Goal: Information Seeking & Learning: Learn about a topic

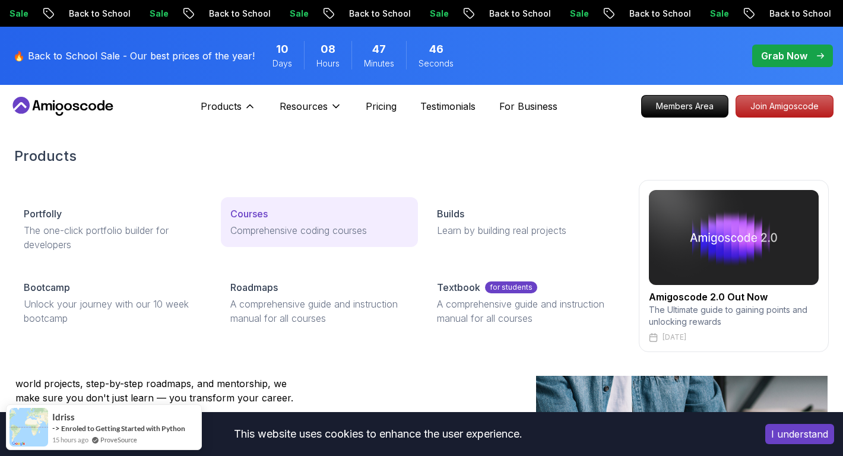
click at [254, 208] on p "Courses" at bounding box center [248, 214] width 37 height 14
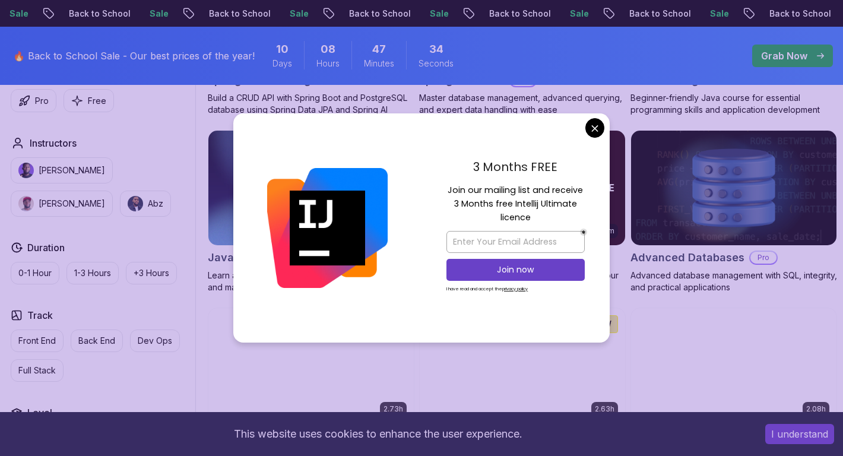
scroll to position [696, 0]
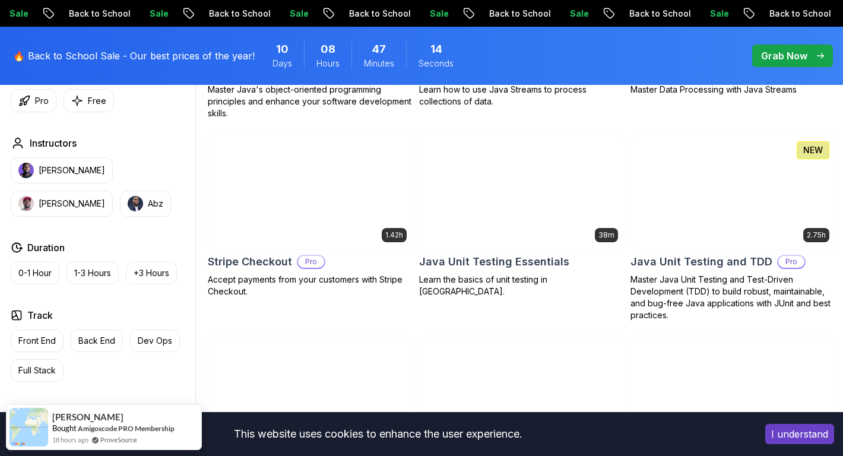
scroll to position [2020, 0]
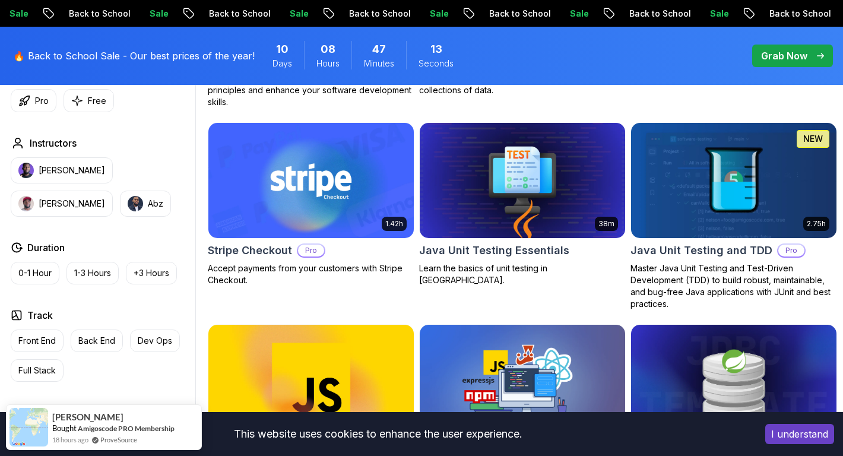
click at [781, 438] on button "I understand" at bounding box center [799, 434] width 69 height 20
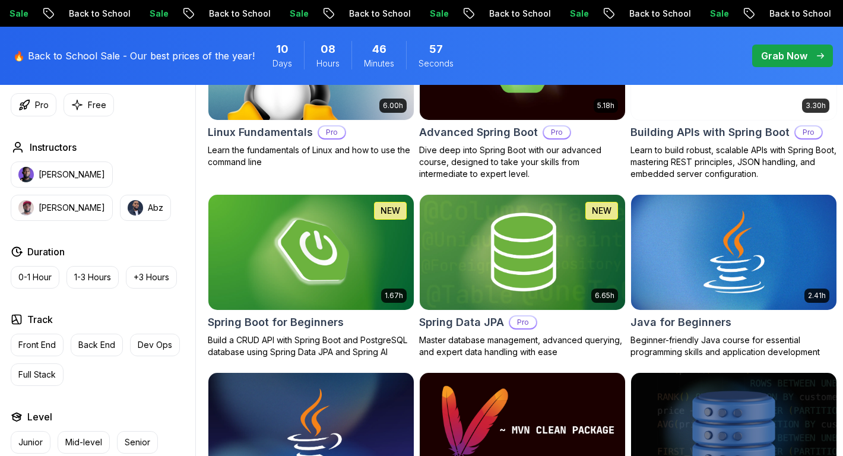
scroll to position [450, 0]
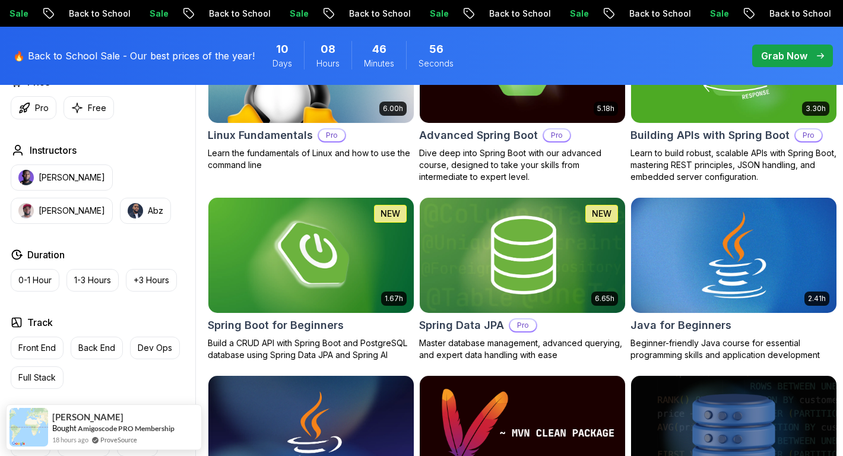
click at [705, 256] on img at bounding box center [733, 255] width 215 height 120
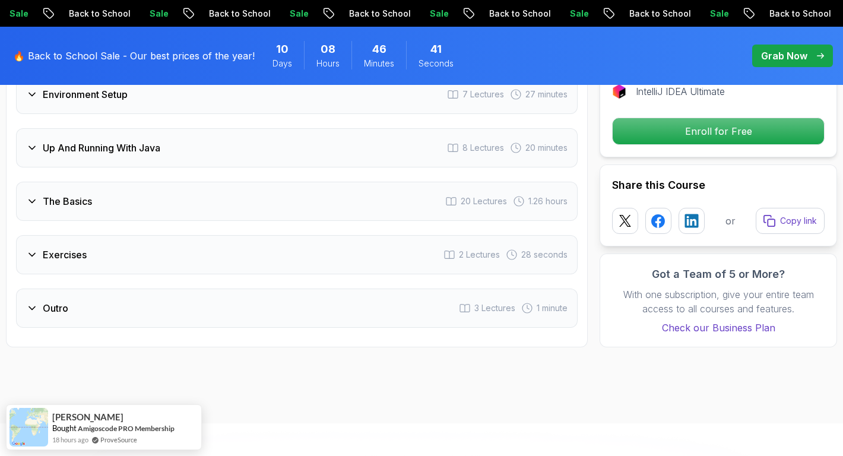
scroll to position [1999, 0]
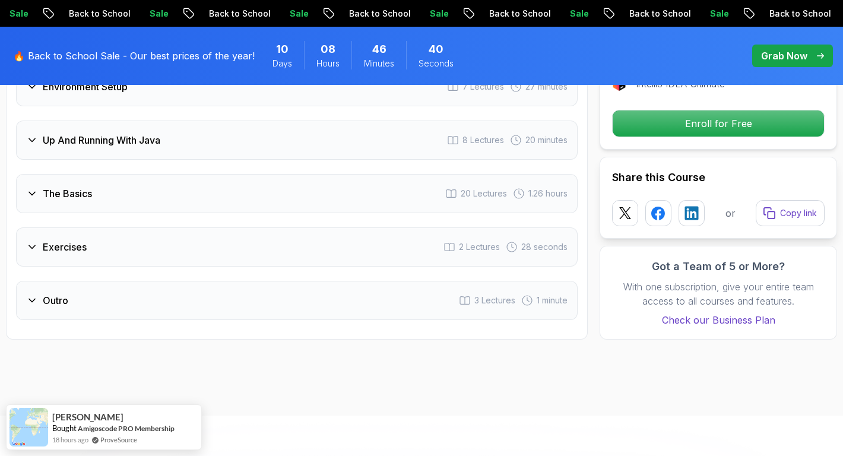
click at [269, 281] on div "Outro 3 Lectures 1 minute" at bounding box center [296, 300] width 561 height 39
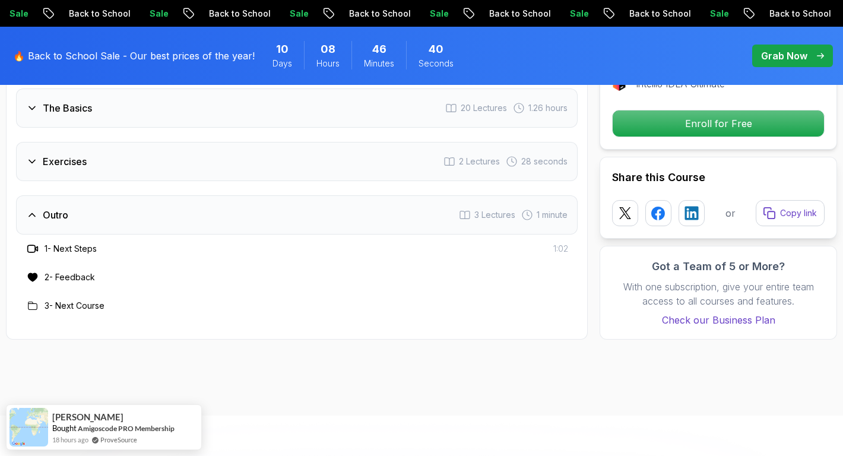
scroll to position [1913, 0]
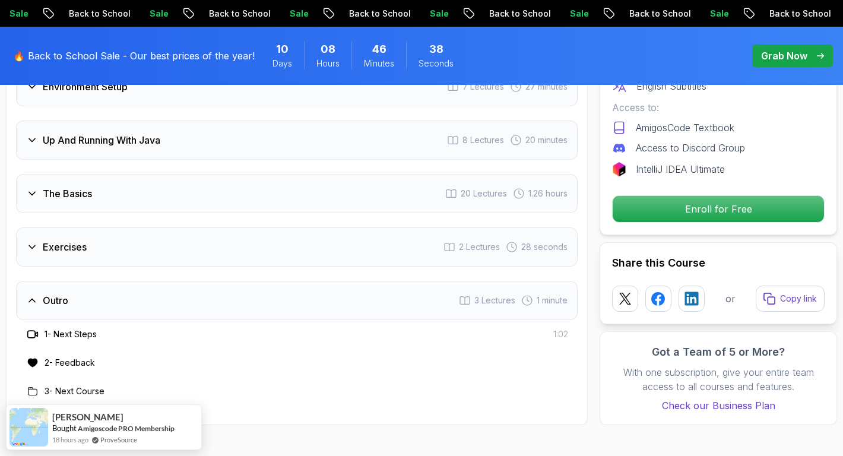
click at [196, 227] on div "Exercises 2 Lectures 28 seconds" at bounding box center [296, 246] width 561 height 39
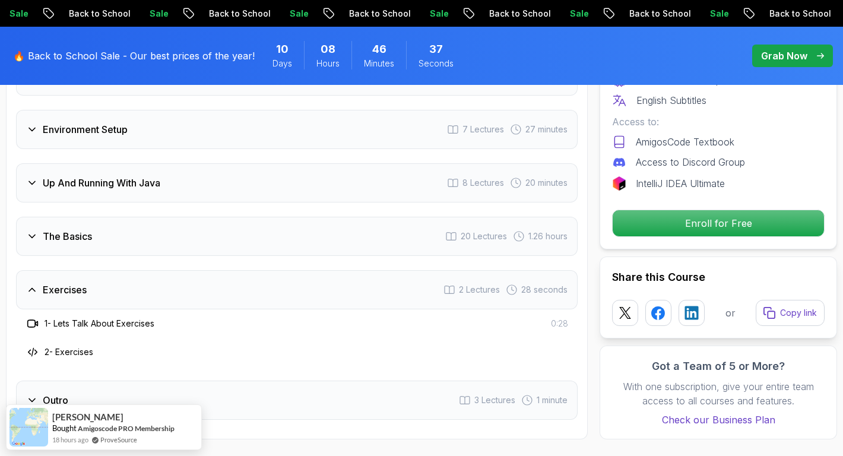
scroll to position [1851, 0]
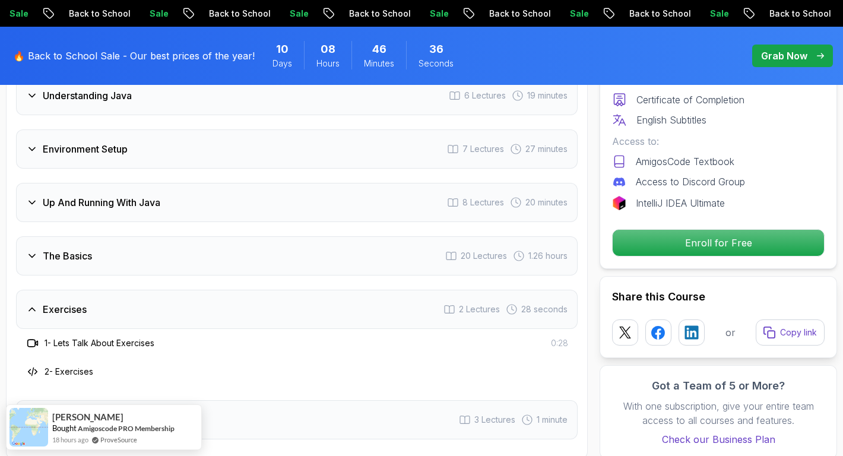
click at [190, 236] on div "The Basics 20 Lectures 1.26 hours" at bounding box center [296, 255] width 561 height 39
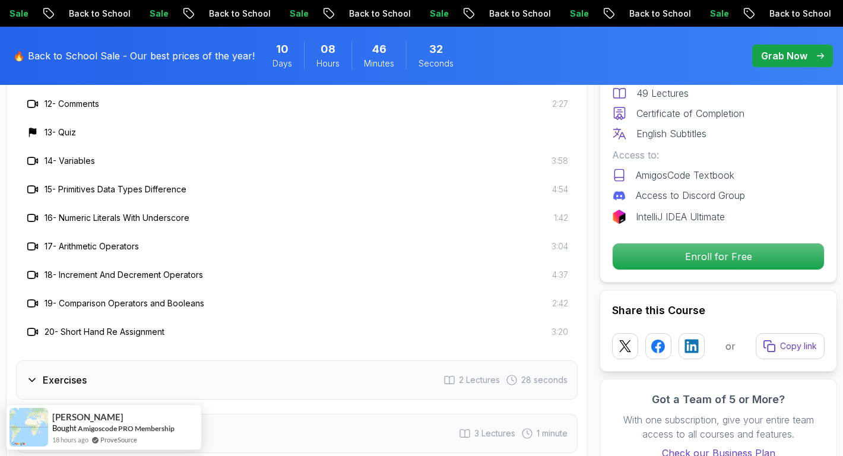
scroll to position [2351, 0]
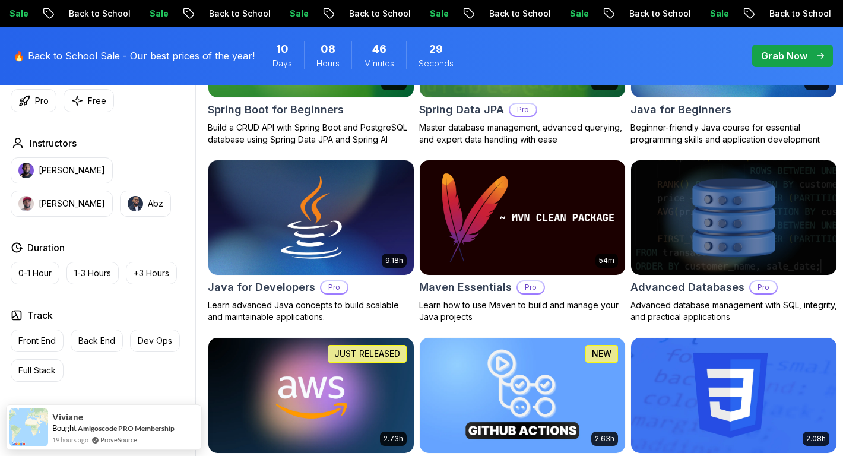
scroll to position [670, 0]
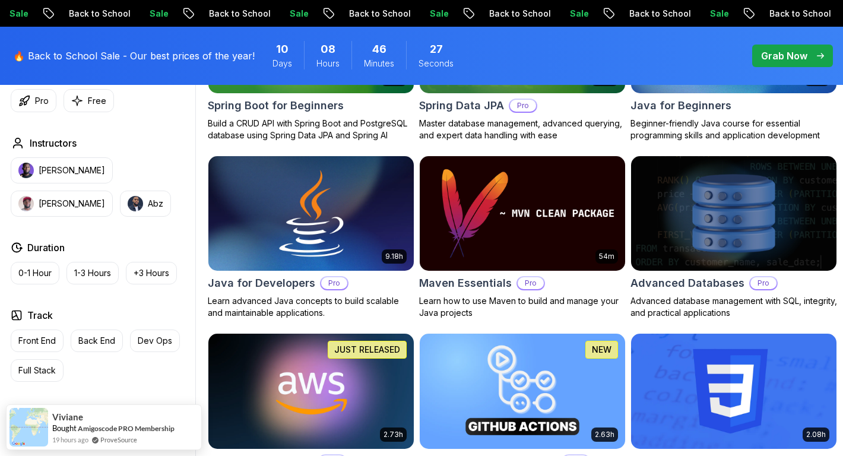
click at [287, 231] on img at bounding box center [310, 213] width 215 height 120
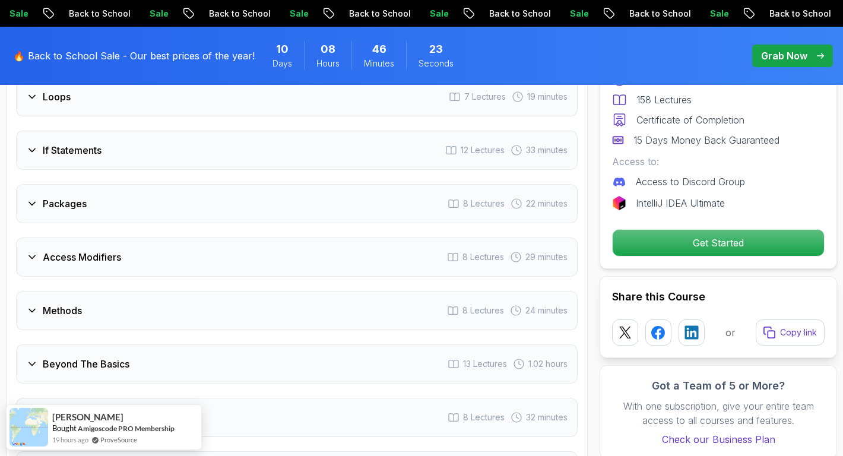
scroll to position [1745, 0]
click at [259, 183] on div "Packages 8 Lectures 22 minutes" at bounding box center [296, 202] width 561 height 39
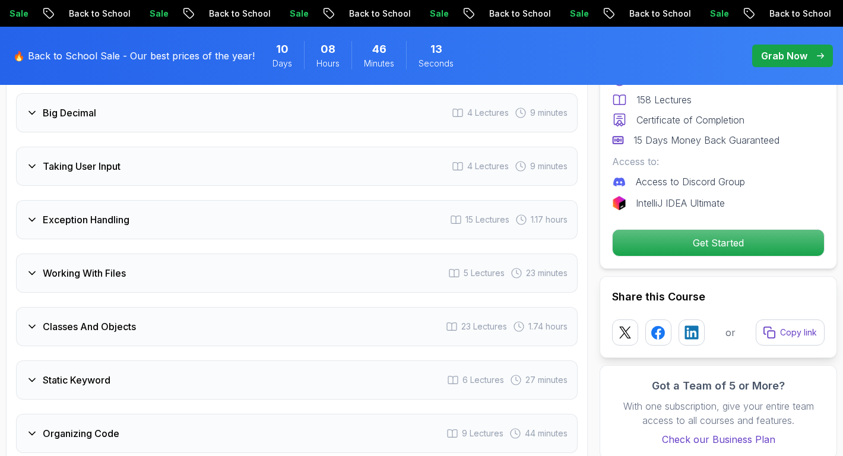
scroll to position [2328, 0]
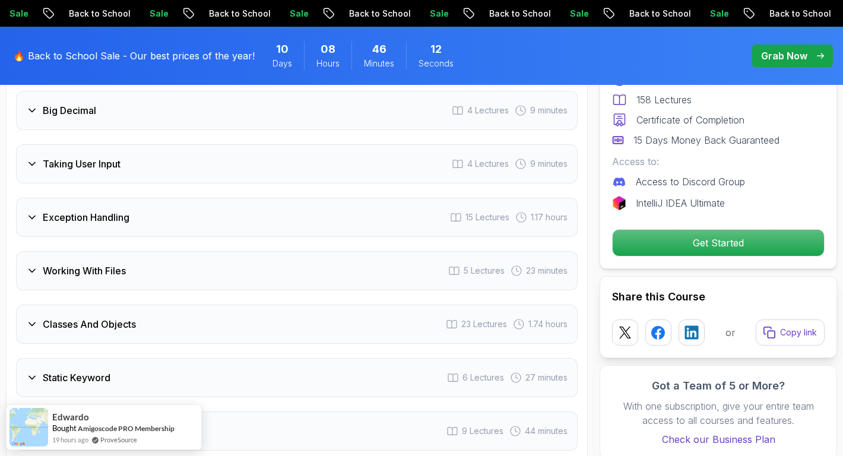
click at [246, 198] on div "Exception Handling 15 Lectures 1.17 hours" at bounding box center [296, 217] width 561 height 39
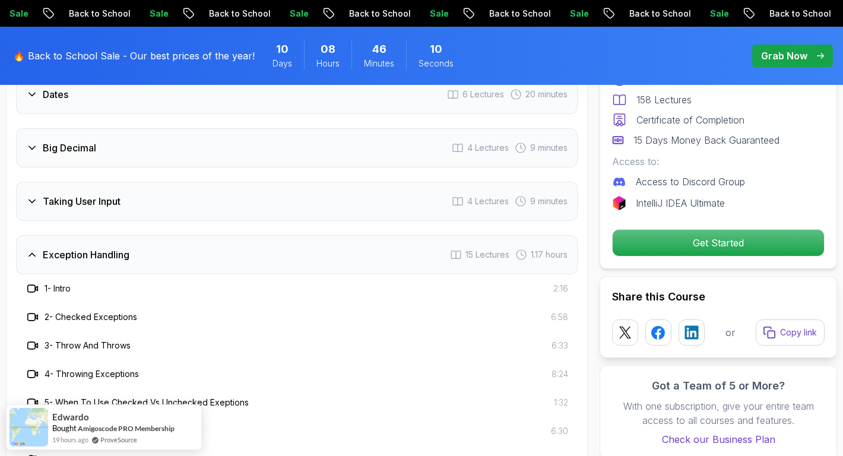
scroll to position [2055, 0]
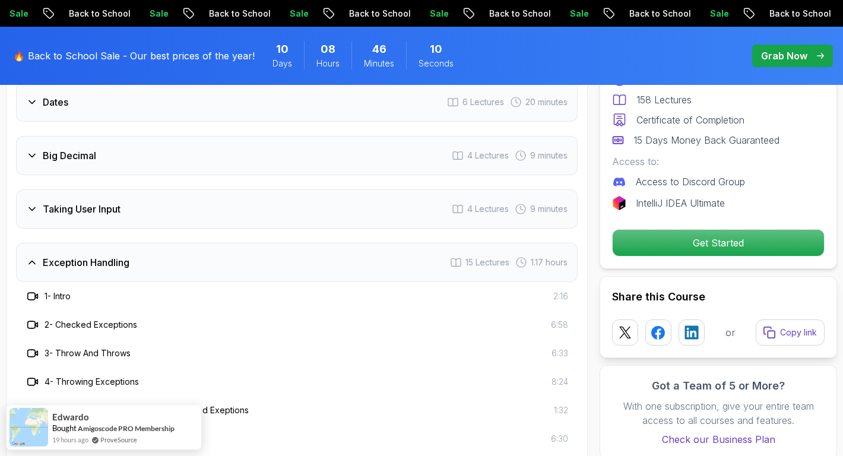
click at [224, 243] on div "Exception Handling 15 Lectures 1.17 hours" at bounding box center [296, 262] width 561 height 39
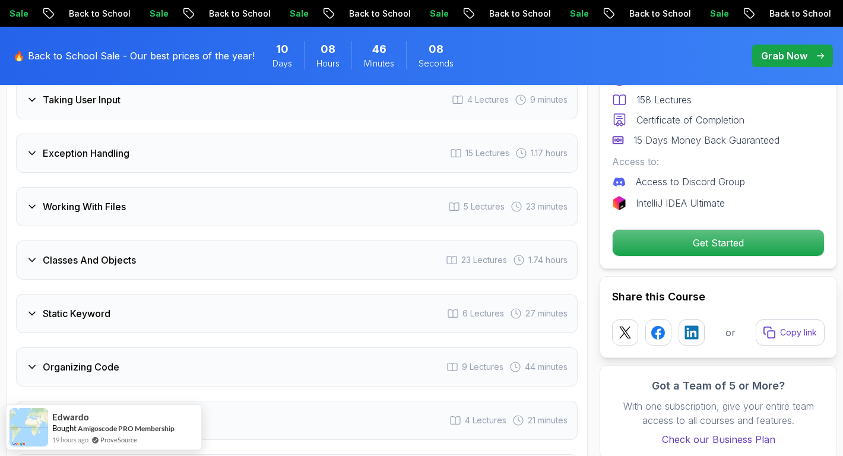
scroll to position [2174, 0]
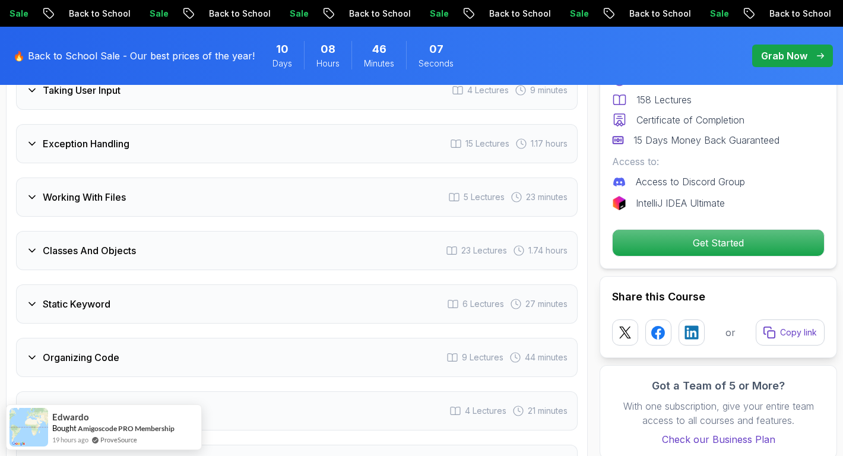
click at [221, 236] on div "Classes And Objects 23 Lectures 1.74 hours" at bounding box center [296, 250] width 561 height 39
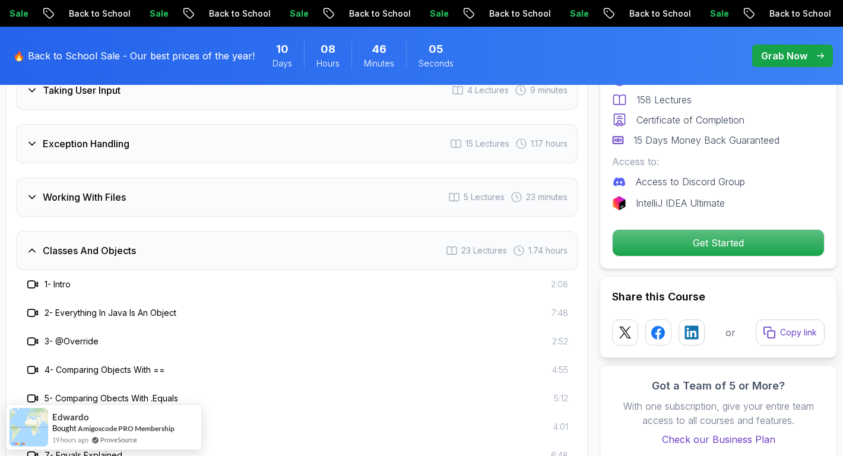
click at [221, 236] on div "Classes And Objects 23 Lectures 1.74 hours" at bounding box center [296, 250] width 561 height 39
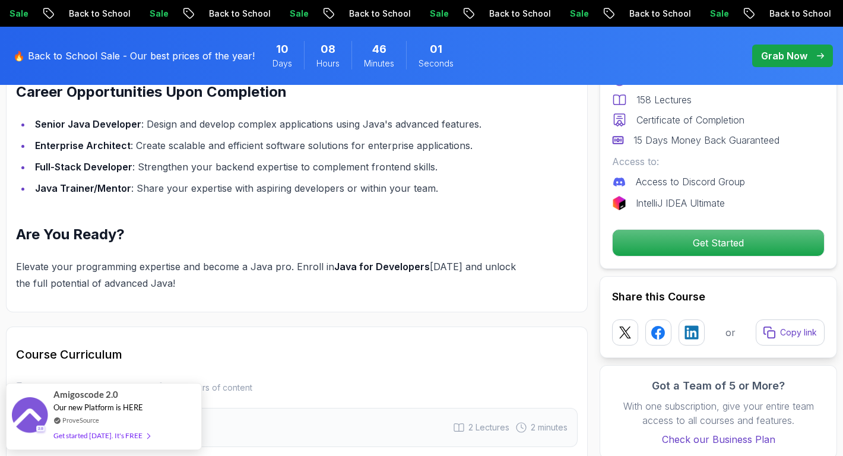
scroll to position [1320, 0]
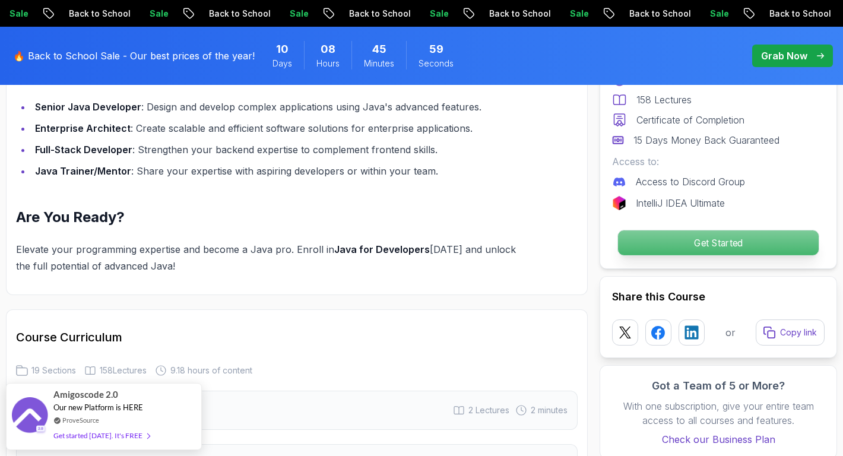
click at [678, 251] on p "Get Started" at bounding box center [718, 242] width 201 height 25
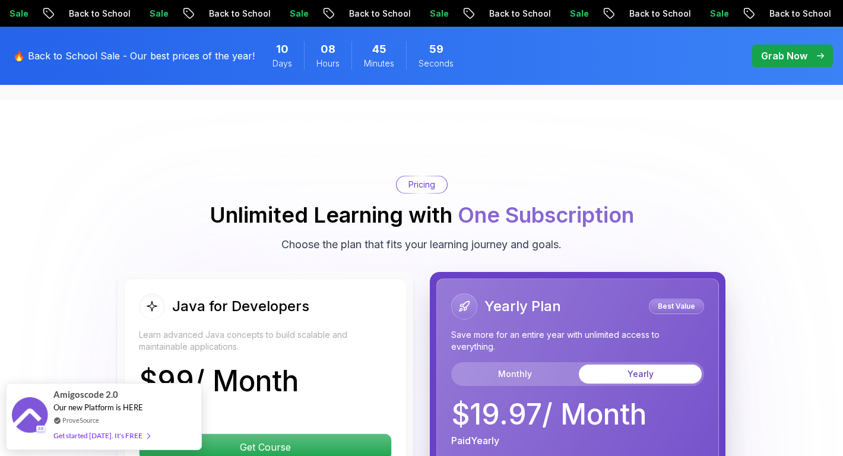
scroll to position [2789, 0]
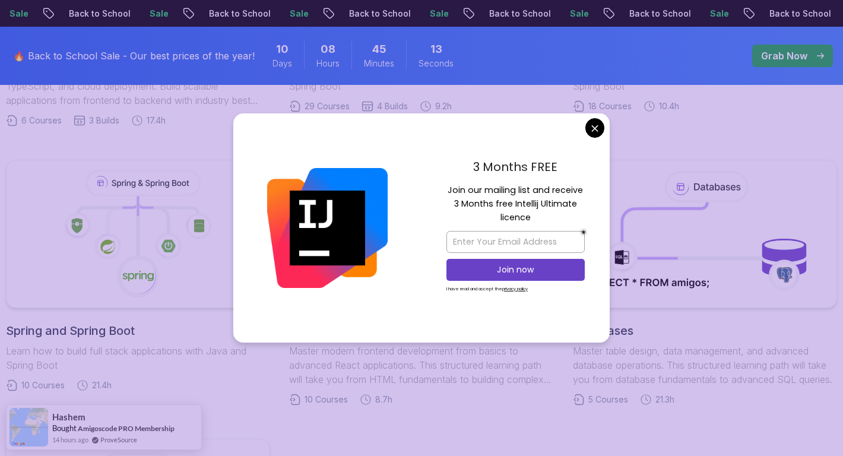
scroll to position [527, 0]
click at [593, 124] on body "Sale Back to School Sale Back to School Sale Back to School Sale Back to School…" at bounding box center [421, 397] width 843 height 1848
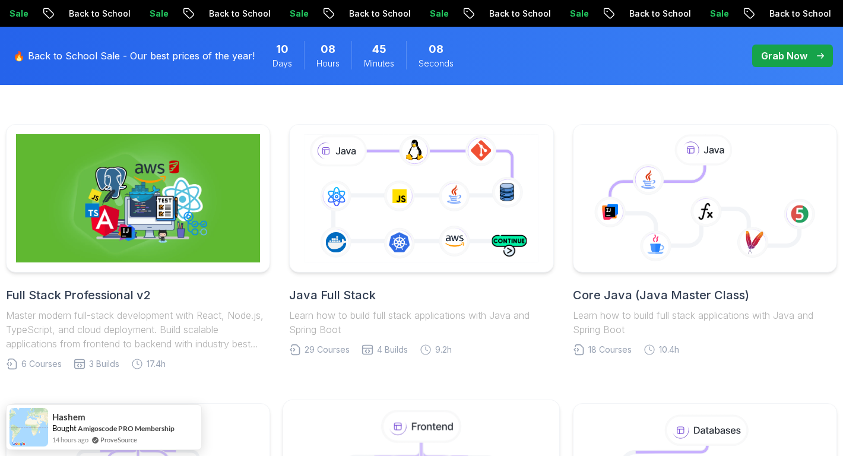
scroll to position [280, 0]
